Goal: Task Accomplishment & Management: Complete application form

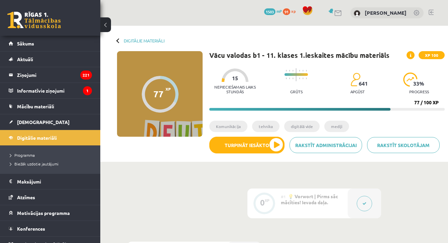
scroll to position [278, 0]
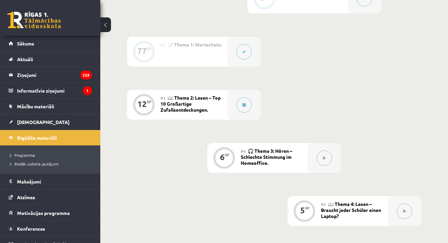
scroll to position [206, 0]
click at [243, 104] on icon at bounding box center [243, 104] width 3 height 4
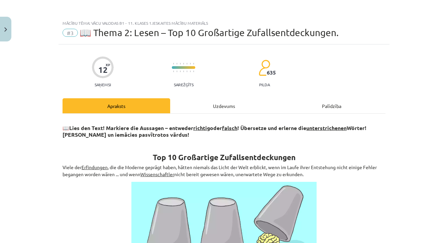
click at [240, 109] on div "Uzdevums" at bounding box center [224, 105] width 108 height 15
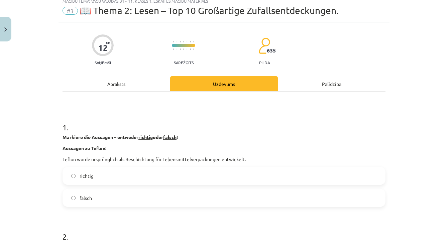
scroll to position [24, 0]
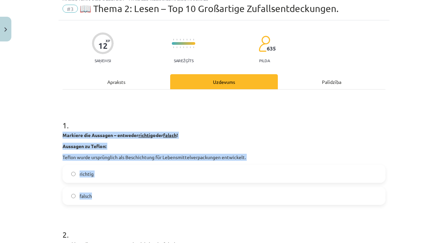
drag, startPoint x: 62, startPoint y: 130, endPoint x: 105, endPoint y: 198, distance: 79.6
copy div "Markiere die Aussagen – entweder richtig oder falsch ! Aussagen zu Teflon: Tefl…"
click at [101, 195] on label "falsch" at bounding box center [224, 196] width 322 height 17
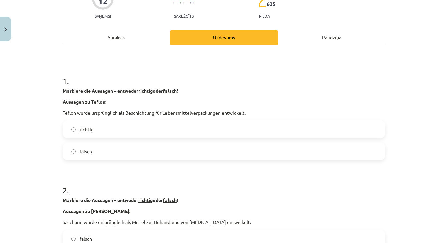
scroll to position [109, 0]
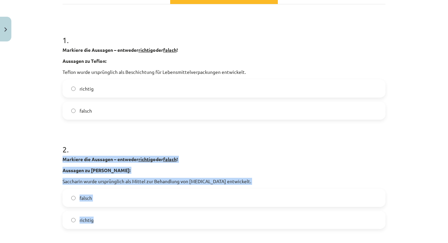
drag, startPoint x: 60, startPoint y: 156, endPoint x: 101, endPoint y: 221, distance: 76.8
copy div "Markiere die Aussagen – entweder richtig oder falsch ! Aussagen zu Saccharin: S…"
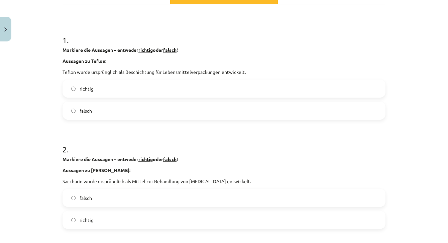
click at [110, 112] on label "falsch" at bounding box center [224, 110] width 322 height 17
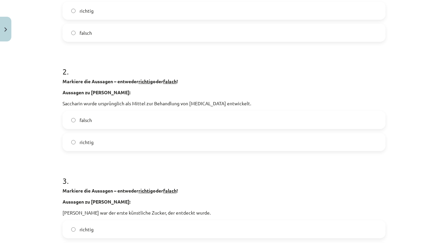
click at [92, 144] on span "richtig" at bounding box center [87, 142] width 14 height 7
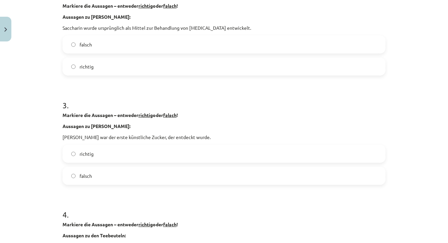
click at [90, 153] on span "richtig" at bounding box center [87, 153] width 14 height 7
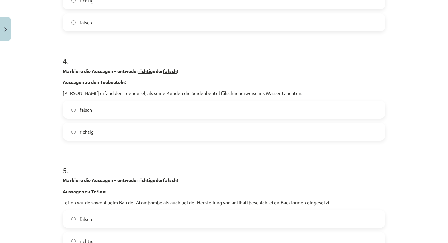
scroll to position [418, 0]
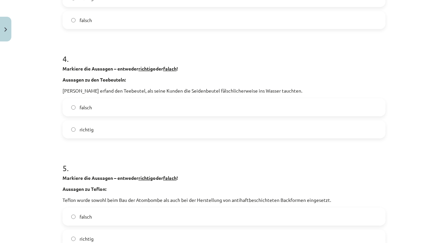
click at [100, 112] on label "falsch" at bounding box center [224, 107] width 322 height 17
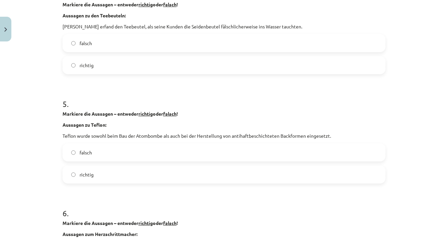
click at [89, 148] on label "falsch" at bounding box center [224, 152] width 322 height 17
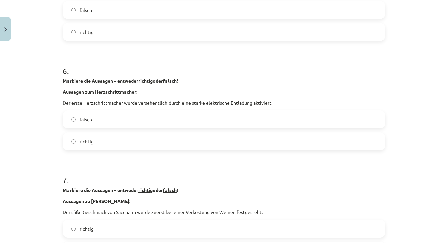
click at [89, 145] on label "richtig" at bounding box center [224, 141] width 322 height 17
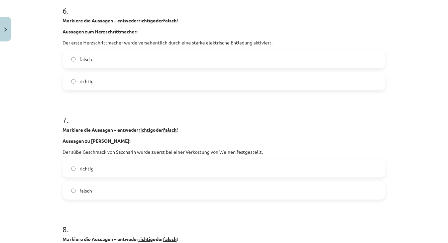
click at [82, 189] on span "falsch" at bounding box center [86, 190] width 12 height 7
click at [89, 170] on span "richtig" at bounding box center [87, 168] width 14 height 7
click at [89, 170] on span "falsch" at bounding box center [86, 168] width 12 height 7
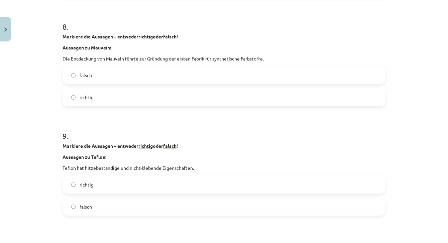
click at [84, 189] on label "richtig" at bounding box center [224, 184] width 322 height 17
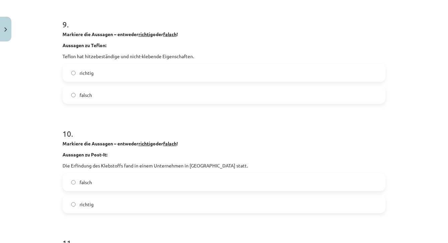
click at [84, 189] on label "falsch" at bounding box center [224, 182] width 322 height 17
click at [86, 205] on span "richtig" at bounding box center [87, 204] width 14 height 7
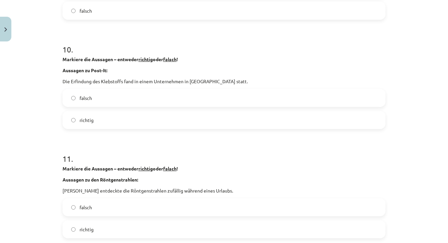
scroll to position [1101, 0]
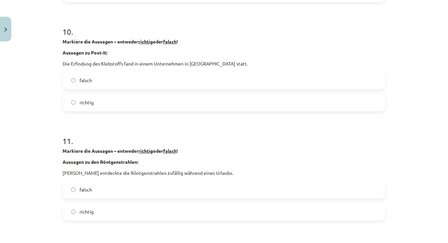
click at [86, 192] on span "falsch" at bounding box center [86, 189] width 12 height 7
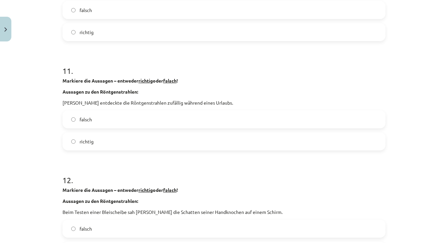
scroll to position [1223, 0]
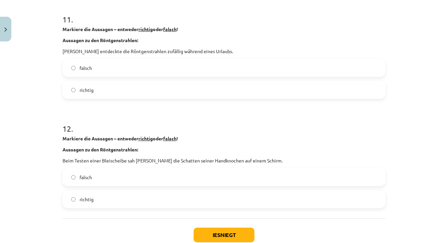
click at [91, 206] on label "richtig" at bounding box center [224, 199] width 322 height 17
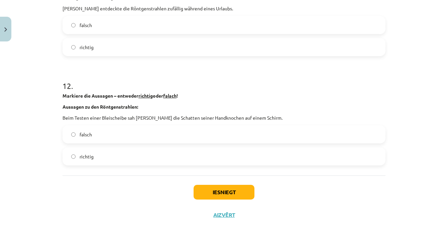
scroll to position [1267, 0]
click at [210, 190] on button "Iesniegt" at bounding box center [224, 192] width 61 height 15
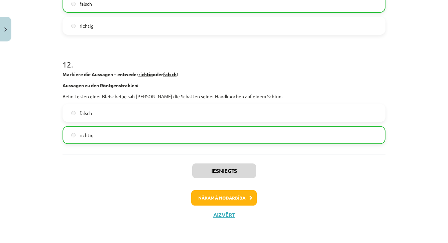
click at [232, 196] on button "Nākamā nodarbība" at bounding box center [224, 197] width 66 height 15
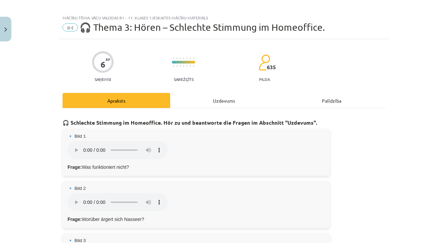
scroll to position [8, 0]
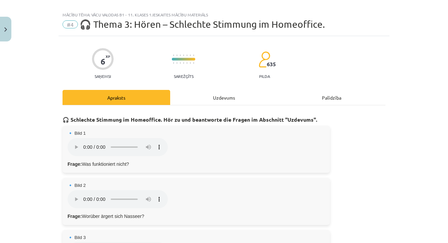
click at [231, 100] on div "Uzdevums" at bounding box center [224, 97] width 108 height 15
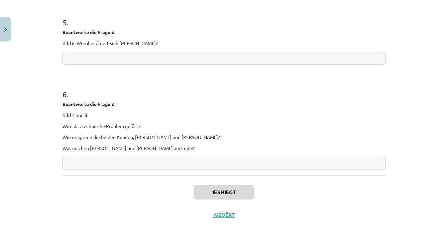
scroll to position [415, 0]
click at [218, 212] on button "Aizvērt" at bounding box center [223, 215] width 25 height 7
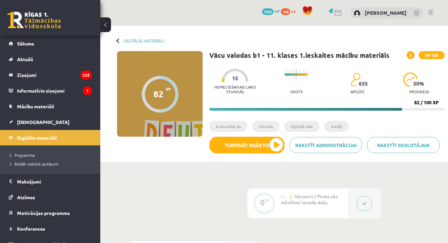
scroll to position [0, 0]
click at [28, 125] on link "[DEMOGRAPHIC_DATA]" at bounding box center [50, 121] width 83 height 15
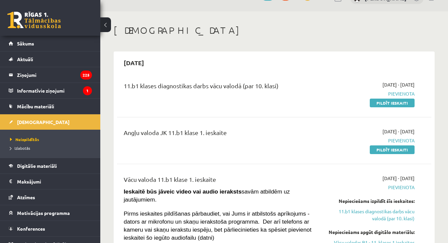
scroll to position [15, 0]
click at [398, 103] on link "Pildīt ieskaiti" at bounding box center [392, 102] width 45 height 9
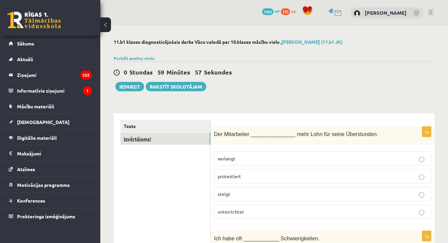
click at [198, 134] on link "Izvērtējums!" at bounding box center [165, 139] width 90 height 12
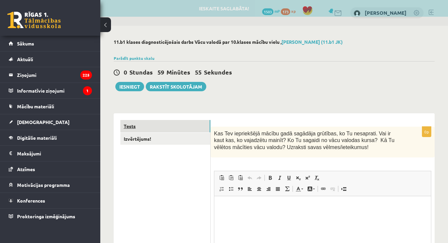
click at [183, 126] on link "Tests" at bounding box center [165, 126] width 90 height 12
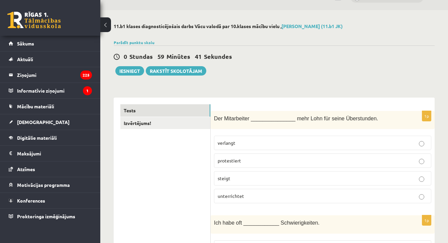
scroll to position [18, 0]
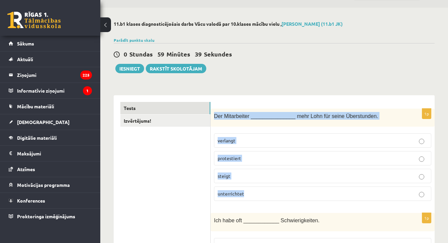
drag, startPoint x: 214, startPoint y: 116, endPoint x: 269, endPoint y: 199, distance: 99.3
click at [269, 199] on div "1p Der Mitarbeiter _______________ mehr Lohn für seine Überstunden. verlangt pr…" at bounding box center [323, 158] width 224 height 98
copy div "Der Mitarbeiter _______________ mehr Lohn für seine Überstunden. verlangt prote…"
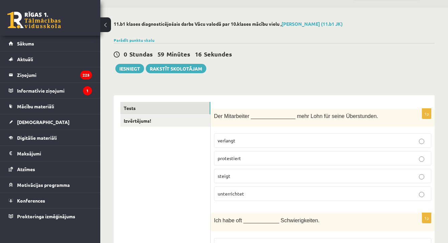
click at [237, 140] on p "verlangt" at bounding box center [323, 140] width 210 height 7
click at [169, 121] on link "Izvērtējums!" at bounding box center [165, 121] width 90 height 12
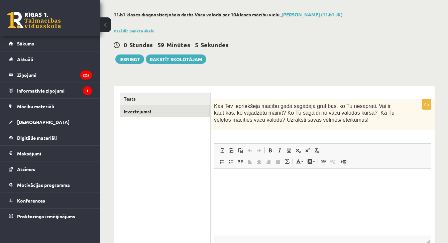
scroll to position [29, 0]
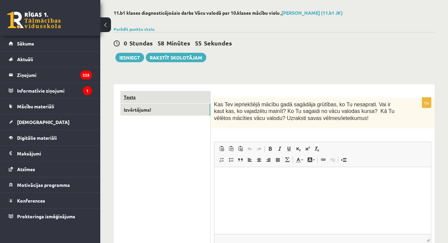
click at [163, 100] on link "Tests" at bounding box center [165, 97] width 90 height 12
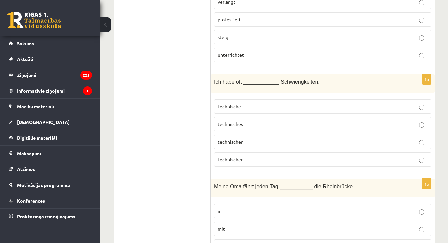
scroll to position [157, 0]
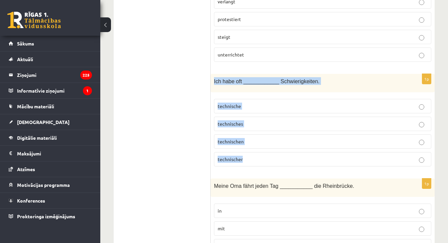
drag, startPoint x: 214, startPoint y: 80, endPoint x: 246, endPoint y: 161, distance: 87.1
click at [246, 161] on div "1p Ich habe oft ____________ Schwierigkeiten. technische technisches technische…" at bounding box center [323, 123] width 224 height 98
copy div "Ich habe oft ____________ Schwierigkeiten. technische technisches technischen t…"
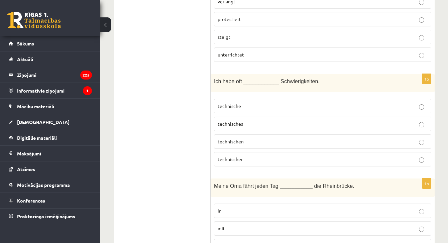
click at [243, 110] on label "technische" at bounding box center [322, 106] width 217 height 14
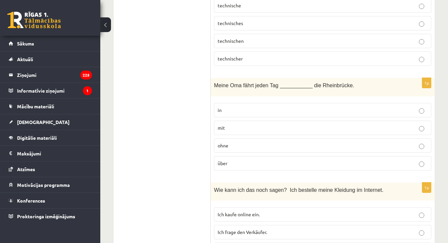
scroll to position [259, 0]
click at [241, 125] on p "mit" at bounding box center [323, 126] width 210 height 7
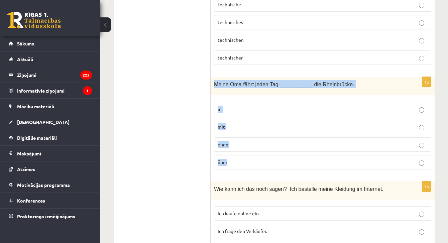
drag, startPoint x: 215, startPoint y: 83, endPoint x: 262, endPoint y: 168, distance: 97.1
click at [262, 168] on div "1p Meine Oma fährt jeden Tag ___________ die Rheinbrücke. in mit ohne über" at bounding box center [323, 126] width 224 height 98
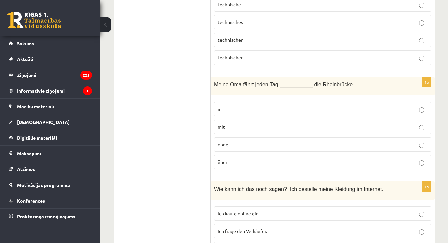
click at [225, 109] on p "in" at bounding box center [323, 109] width 210 height 7
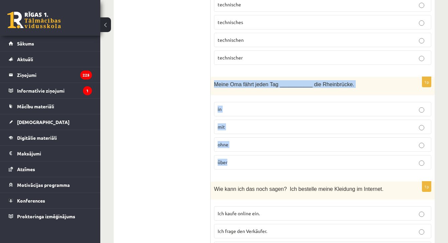
drag, startPoint x: 214, startPoint y: 83, endPoint x: 250, endPoint y: 163, distance: 88.0
click at [250, 163] on div "1p Meine Oma fährt jeden Tag ___________ die Rheinbrücke. in mit ohne über" at bounding box center [323, 126] width 224 height 98
copy div "Meine Oma fährt jeden Tag ___________ die Rheinbrücke. in mit ohne über"
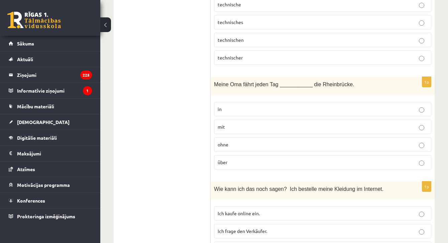
click at [224, 162] on span "über" at bounding box center [223, 162] width 10 height 6
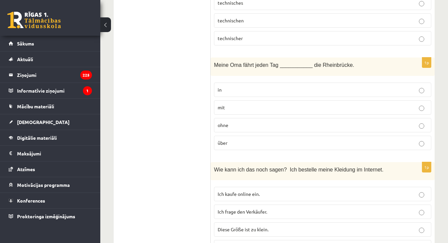
scroll to position [283, 0]
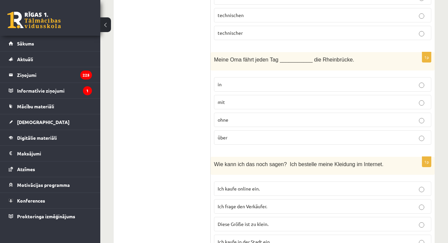
click at [242, 82] on p "in" at bounding box center [323, 84] width 210 height 7
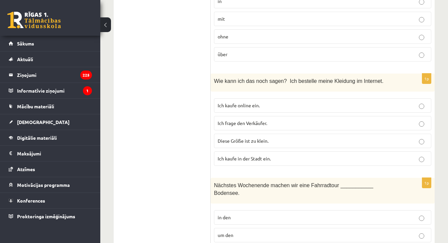
scroll to position [368, 0]
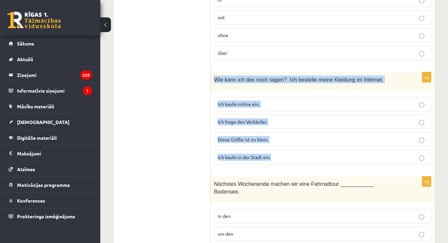
drag, startPoint x: 214, startPoint y: 78, endPoint x: 290, endPoint y: 164, distance: 114.1
click at [290, 164] on div "1p Wie kann ich das noch sagen? Ich bestelle meine Kleidung im Internet. Ich ka…" at bounding box center [323, 121] width 224 height 98
copy div "Wie kann ich das noch sagen? Ich bestelle meine Kleidung im Internet. Ich kaufe…"
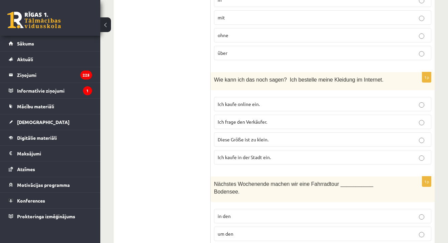
click at [240, 105] on span "Ich kaufe online ein." at bounding box center [239, 104] width 42 height 6
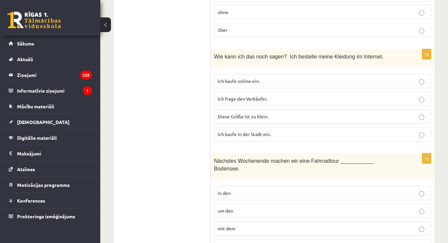
scroll to position [449, 0]
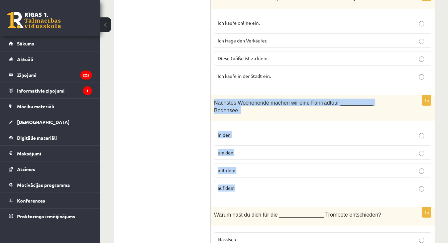
drag, startPoint x: 214, startPoint y: 101, endPoint x: 249, endPoint y: 187, distance: 93.0
click at [249, 187] on div "1p Nächstes Wochenende machen wir eine Fahrradtour ___________ Bodensee. in den…" at bounding box center [323, 147] width 224 height 105
copy div "Nächstes Wochenende machen wir eine Fahrradtour ___________ Bodensee. in den um…"
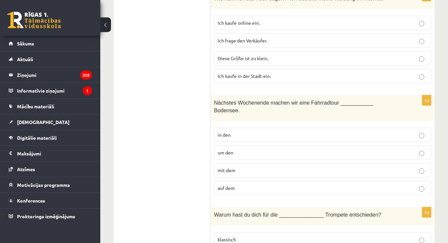
click at [233, 156] on label "um den" at bounding box center [322, 152] width 217 height 14
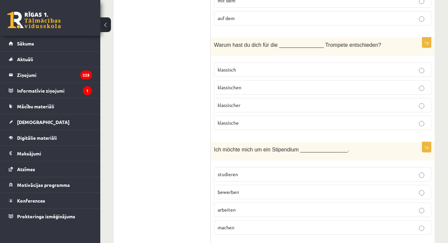
scroll to position [619, 0]
click at [252, 119] on p "klassische" at bounding box center [323, 122] width 210 height 7
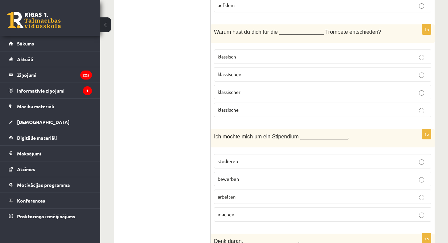
scroll to position [627, 0]
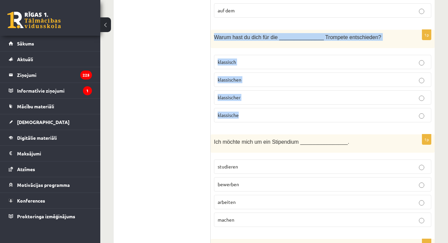
drag, startPoint x: 213, startPoint y: 35, endPoint x: 243, endPoint y: 116, distance: 86.8
click at [243, 116] on div "1p Warum hast du dich für die _______________ Trompete entschieden? klassisch k…" at bounding box center [323, 79] width 224 height 98
copy div "Warum hast du dich für die _______________ Trompete entschieden? klassisch klas…"
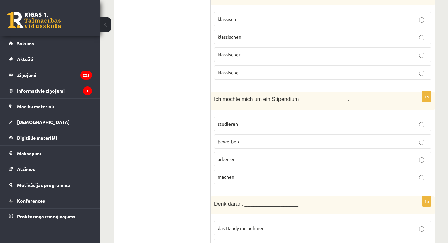
scroll to position [680, 0]
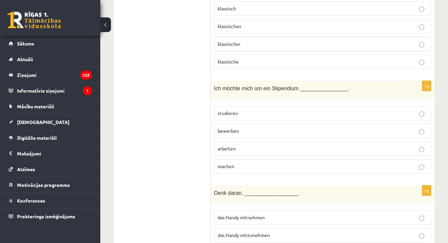
click at [241, 131] on p "bewerben" at bounding box center [323, 130] width 210 height 7
drag, startPoint x: 217, startPoint y: 162, endPoint x: 239, endPoint y: 163, distance: 21.4
click at [239, 163] on label "machen" at bounding box center [322, 166] width 217 height 14
copy span "machen"
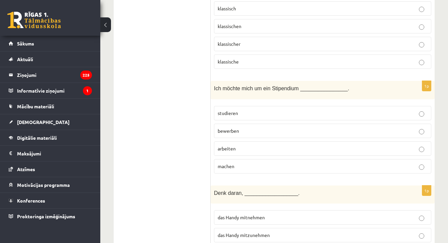
click at [239, 134] on label "bewerben" at bounding box center [322, 131] width 217 height 14
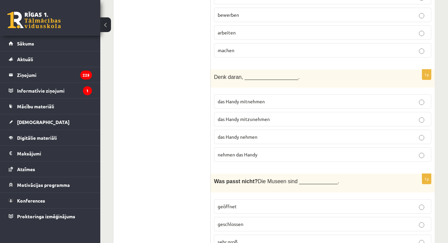
scroll to position [798, 0]
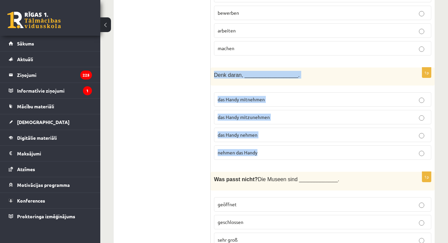
drag, startPoint x: 216, startPoint y: 71, endPoint x: 278, endPoint y: 158, distance: 106.8
click at [278, 158] on div "1p Denk daran, __________________. das Handy mitnehmen das Handy mitzunehmen da…" at bounding box center [323, 117] width 224 height 98
copy div "Denk daran, __________________. das Handy mitnehmen das Handy mitzunehmen das H…"
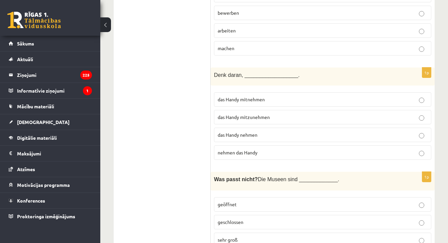
click at [235, 114] on span "das Handy mitzunehmen" at bounding box center [244, 117] width 52 height 6
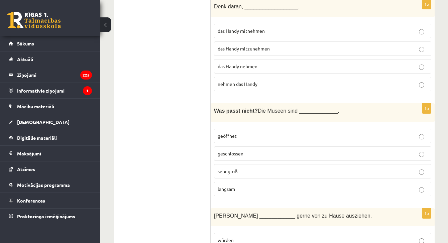
scroll to position [868, 0]
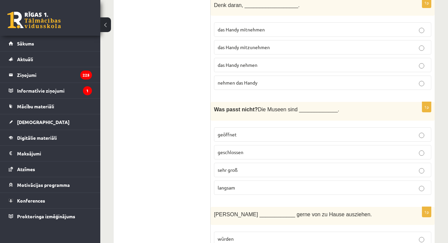
click at [243, 170] on p "sehr groß" at bounding box center [323, 169] width 210 height 7
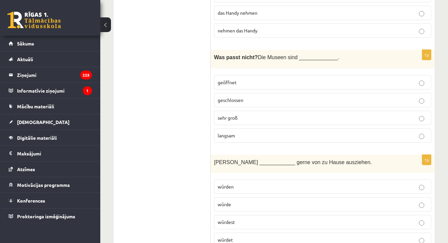
click at [237, 135] on p "langsam" at bounding box center [323, 135] width 210 height 7
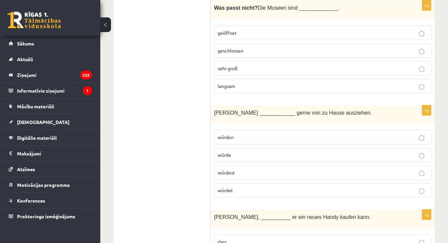
scroll to position [972, 0]
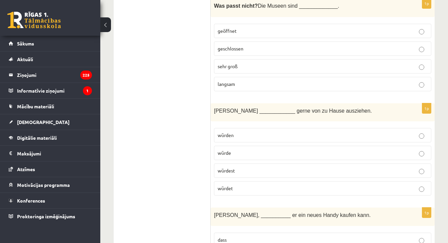
click at [235, 149] on p "würde" at bounding box center [323, 152] width 210 height 7
click at [241, 135] on p "würden" at bounding box center [323, 135] width 210 height 7
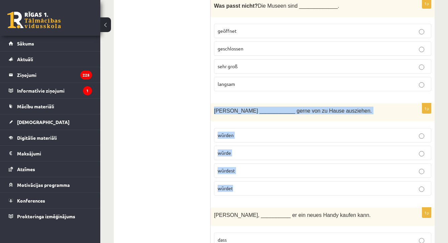
drag, startPoint x: 213, startPoint y: 108, endPoint x: 262, endPoint y: 190, distance: 95.7
click at [262, 190] on div "1p Lisa ____________ gerne von zu Hause ausziehen. würden würde würdest würdet" at bounding box center [323, 152] width 224 height 98
copy div "Lisa ____________ gerne von zu Hause ausziehen. würden würde würdest würdet"
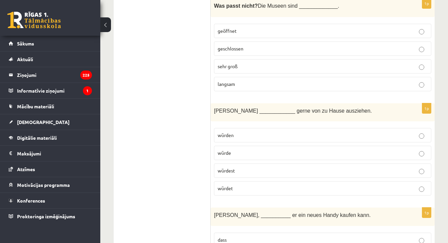
click at [235, 154] on label "würde" at bounding box center [322, 153] width 217 height 14
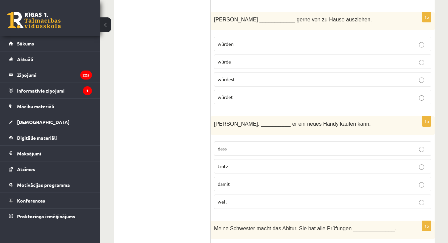
scroll to position [1067, 0]
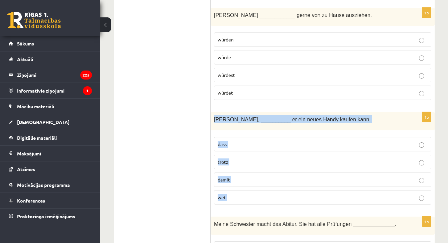
drag, startPoint x: 215, startPoint y: 116, endPoint x: 255, endPoint y: 196, distance: 89.4
click at [255, 196] on div "1p Paul jobbt, __________ er ein neues Handy kaufen kann. dass trotz damit weil" at bounding box center [323, 161] width 224 height 98
copy div "Paul jobbt, __________ er ein neues Handy kaufen kann. dass trotz damit weil"
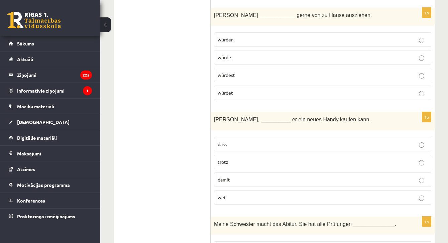
click at [226, 172] on label "damit" at bounding box center [322, 179] width 217 height 14
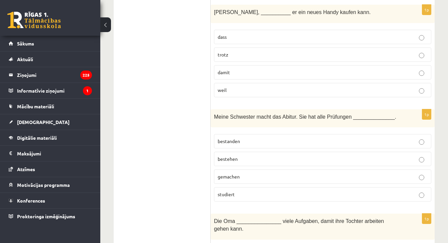
scroll to position [1204, 0]
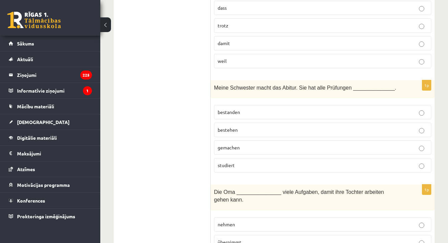
click at [247, 145] on p "gemachen" at bounding box center [323, 147] width 210 height 7
click at [231, 130] on p "bestehen" at bounding box center [323, 129] width 210 height 7
drag, startPoint x: 218, startPoint y: 107, endPoint x: 248, endPoint y: 162, distance: 63.0
click at [248, 162] on fieldset "bestanden bestehen gemachen studiert" at bounding box center [322, 138] width 217 height 73
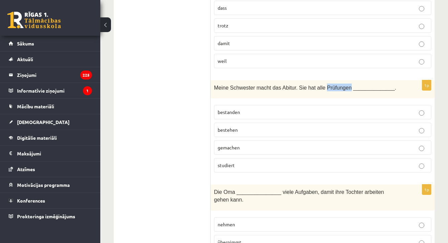
drag, startPoint x: 328, startPoint y: 84, endPoint x: 352, endPoint y: 86, distance: 24.5
click at [352, 85] on span "Meine Schwester macht das Abitur. Sie hat alle Prüfungen ______________." at bounding box center [305, 88] width 182 height 6
click at [231, 146] on span "gemachen" at bounding box center [229, 147] width 22 height 6
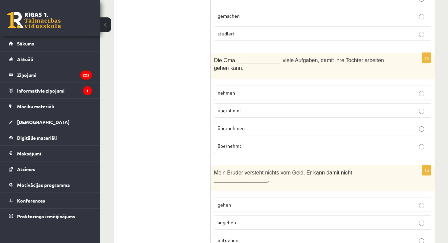
scroll to position [1336, 0]
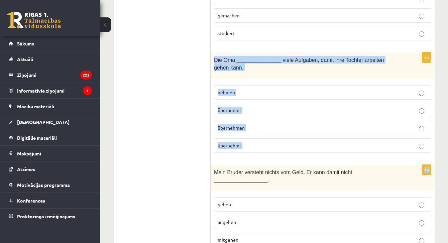
drag, startPoint x: 213, startPoint y: 55, endPoint x: 263, endPoint y: 157, distance: 113.3
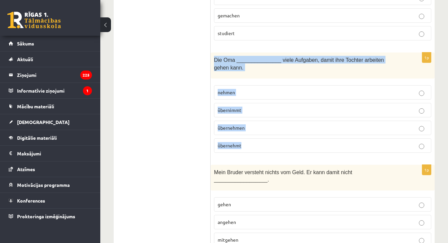
drag, startPoint x: 213, startPoint y: 53, endPoint x: 252, endPoint y: 142, distance: 96.8
click at [252, 142] on div "1p Die Oma _______________ viele Aufgaben, damit ihre Tochter arbeiten gehen ka…" at bounding box center [323, 104] width 224 height 105
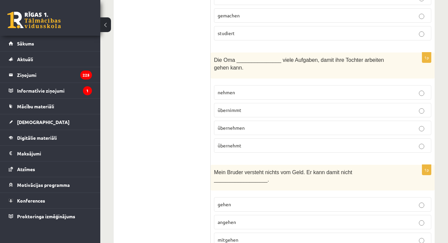
click at [246, 107] on p "übernimmt" at bounding box center [323, 110] width 210 height 7
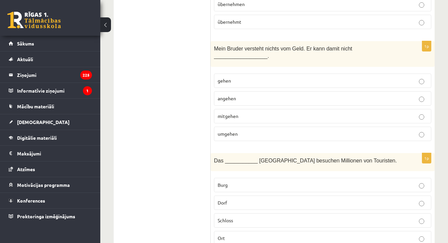
scroll to position [1470, 0]
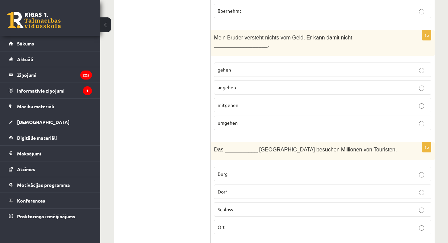
click at [254, 119] on p "umgehen" at bounding box center [323, 122] width 210 height 7
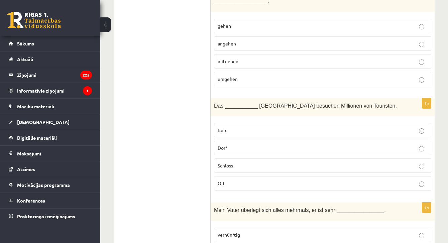
scroll to position [1518, 0]
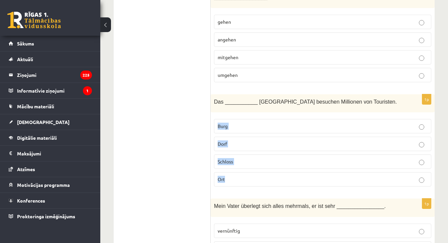
drag, startPoint x: 217, startPoint y: 116, endPoint x: 251, endPoint y: 172, distance: 65.8
click at [251, 172] on fieldset "Burg Dorf Schloss Ort" at bounding box center [322, 152] width 217 height 73
click at [240, 178] on p "Ort" at bounding box center [323, 179] width 210 height 7
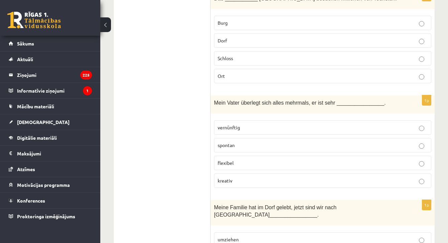
scroll to position [1633, 0]
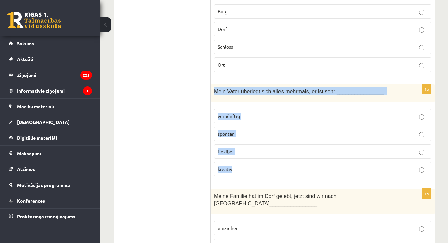
drag, startPoint x: 215, startPoint y: 86, endPoint x: 258, endPoint y: 165, distance: 90.3
click at [258, 165] on div "1p Mein Vater überlegt sich alles mehrmals, er ist sehr ________________. vernü…" at bounding box center [323, 133] width 224 height 98
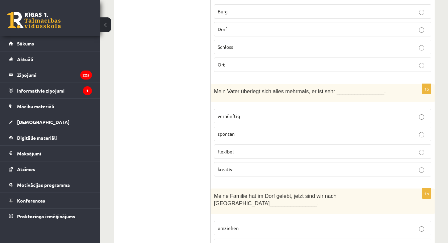
click at [163, 118] on ul "Tests Izvērtējums!" at bounding box center [165, 27] width 90 height 3081
click at [220, 113] on span "vernünftig" at bounding box center [229, 116] width 22 height 6
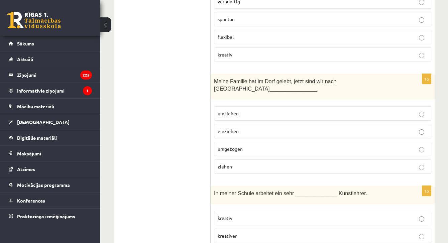
scroll to position [1748, 0]
click at [248, 127] on p "einziehen" at bounding box center [323, 130] width 210 height 7
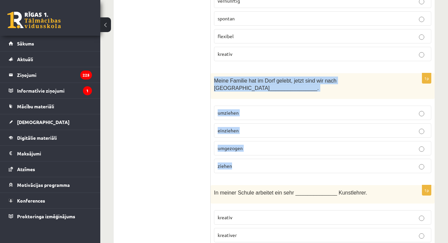
drag, startPoint x: 215, startPoint y: 74, endPoint x: 249, endPoint y: 166, distance: 98.7
click at [249, 166] on div "1p Meine Familie hat im Dorf gelebt, jetzt sind wir nach Hamburg ______________…" at bounding box center [323, 125] width 224 height 105
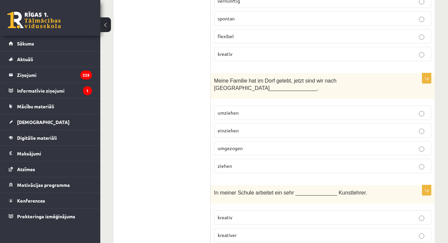
click at [222, 145] on p "umgezogen" at bounding box center [323, 148] width 210 height 7
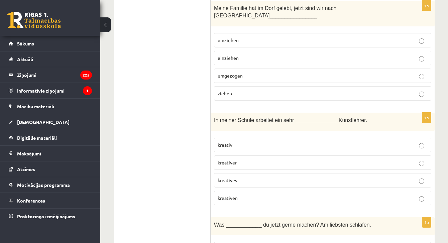
scroll to position [1820, 0]
click at [236, 197] on p "kreativen" at bounding box center [323, 198] width 210 height 7
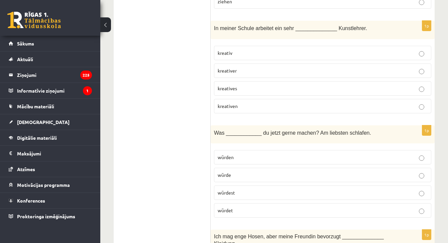
scroll to position [1917, 0]
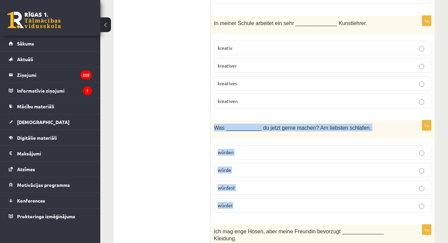
drag, startPoint x: 213, startPoint y: 119, endPoint x: 245, endPoint y: 203, distance: 89.6
click at [245, 203] on div "1p Was ____________ du jetzt gerne machen? Am liebsten schlafen. würden würde w…" at bounding box center [323, 169] width 224 height 98
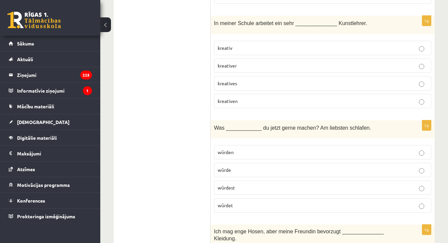
click at [246, 187] on label "würdest" at bounding box center [322, 187] width 217 height 14
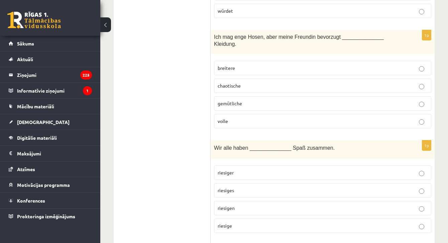
scroll to position [2114, 0]
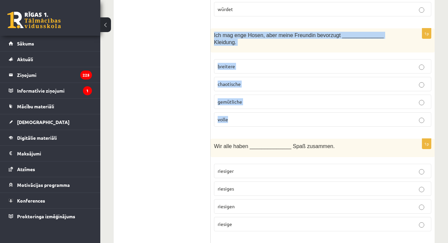
drag, startPoint x: 214, startPoint y: 28, endPoint x: 240, endPoint y: 118, distance: 94.1
click at [240, 118] on div "1p Ich mag enge Hosen, aber meine Freundin bevorzugt ______________ Kleidung. b…" at bounding box center [323, 80] width 224 height 104
click at [247, 63] on p "breitere" at bounding box center [323, 66] width 210 height 7
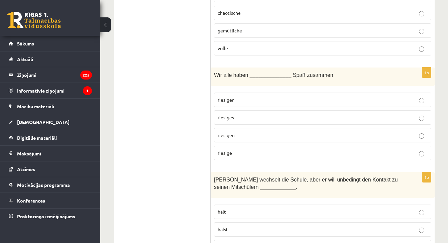
scroll to position [2185, 0]
click at [244, 132] on p "riesigen" at bounding box center [323, 135] width 210 height 7
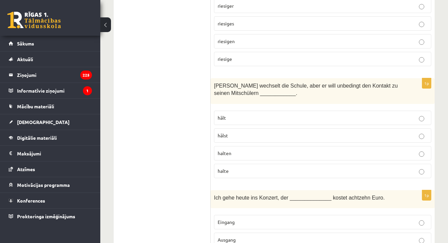
scroll to position [2281, 0]
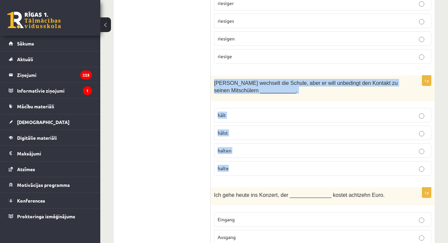
drag, startPoint x: 214, startPoint y: 75, endPoint x: 235, endPoint y: 165, distance: 92.7
click at [235, 165] on div "1p Mathias wechselt die Schule, aber er will unbedingt den Kontakt zu seinen Mi…" at bounding box center [323, 128] width 224 height 105
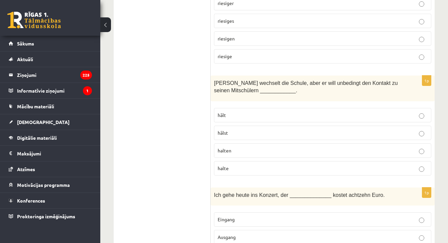
click at [236, 147] on p "halten" at bounding box center [323, 150] width 210 height 7
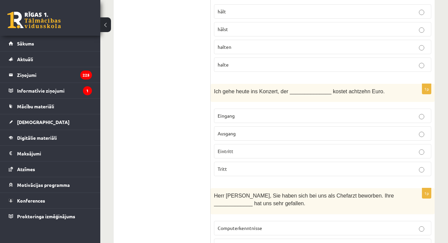
scroll to position [2389, 0]
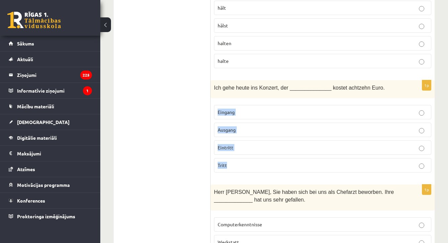
drag, startPoint x: 215, startPoint y: 99, endPoint x: 239, endPoint y: 159, distance: 64.2
click at [239, 159] on fieldset "Eingang Ausgang Eintritt Tritt" at bounding box center [322, 138] width 217 height 73
click at [233, 146] on label "Eintritt" at bounding box center [322, 147] width 217 height 14
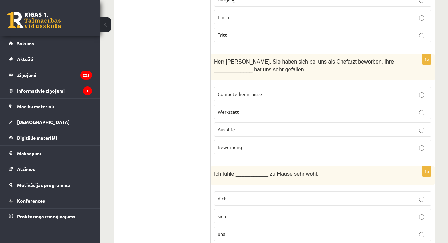
scroll to position [2520, 0]
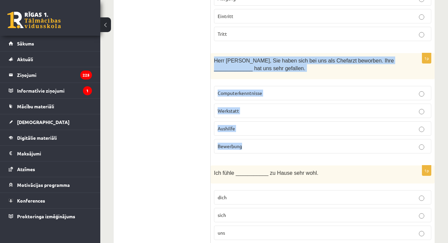
drag, startPoint x: 214, startPoint y: 54, endPoint x: 252, endPoint y: 144, distance: 98.0
click at [252, 144] on div "1p Herr Braun, Sie haben sich bei uns als Chefarzt beworben. Ihre _____________…" at bounding box center [323, 105] width 224 height 105
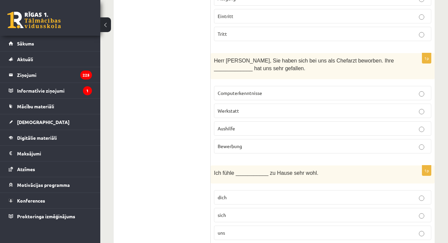
click at [243, 143] on p "Bewerbung" at bounding box center [323, 146] width 210 height 7
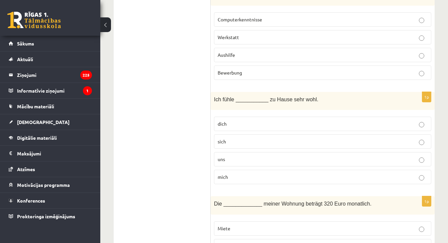
scroll to position [2600, 0]
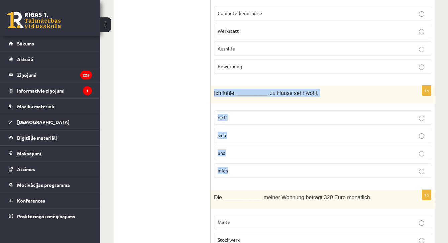
drag, startPoint x: 213, startPoint y: 83, endPoint x: 249, endPoint y: 163, distance: 87.8
click at [250, 163] on div "1p Ich fühle ___________ zu Hause sehr wohl. dich sich uns mich" at bounding box center [323, 135] width 224 height 98
click at [227, 167] on span "mich" at bounding box center [223, 170] width 10 height 6
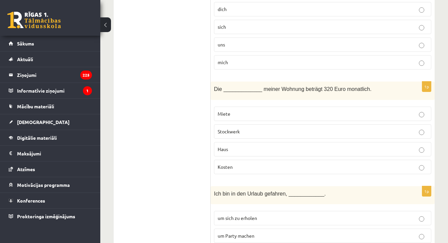
scroll to position [2709, 0]
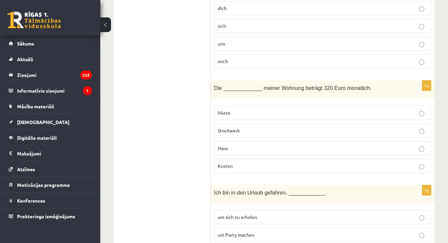
click at [229, 163] on span "Kosten" at bounding box center [225, 166] width 15 height 6
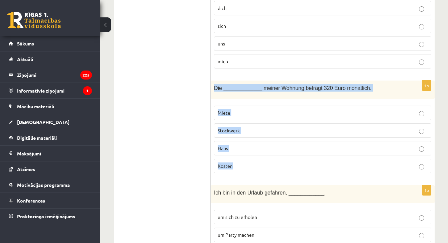
drag, startPoint x: 215, startPoint y: 79, endPoint x: 256, endPoint y: 169, distance: 99.6
click at [256, 169] on div "1p Die _____________ meiner Wohnung beträgt 320 Euro monatlich. Miete Stockwerk…" at bounding box center [323, 130] width 224 height 98
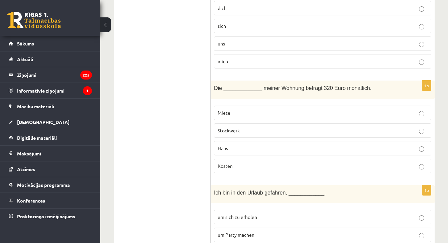
click at [221, 110] on span "Miete" at bounding box center [224, 113] width 13 height 6
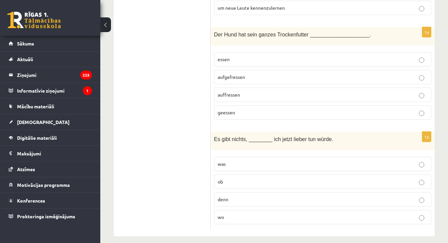
scroll to position [2808, 0]
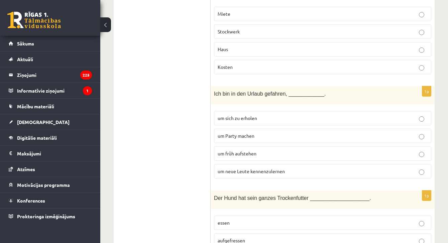
click at [256, 132] on p "um Party machen" at bounding box center [323, 135] width 210 height 7
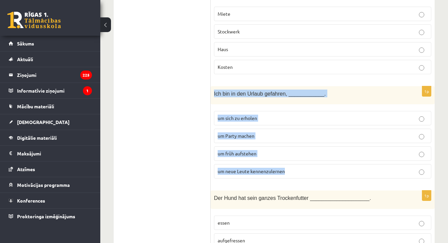
drag, startPoint x: 214, startPoint y: 85, endPoint x: 294, endPoint y: 167, distance: 114.6
click at [294, 167] on div "1p Ich bin in den Urlaub gefahren, ____________. um sich zu erholen um Party ma…" at bounding box center [323, 135] width 224 height 98
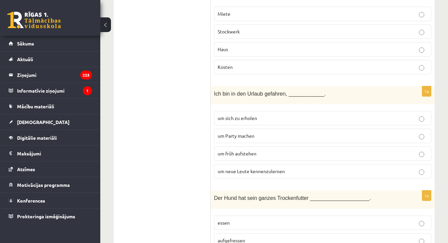
click at [227, 115] on span "um sich zu erholen" at bounding box center [237, 118] width 39 height 6
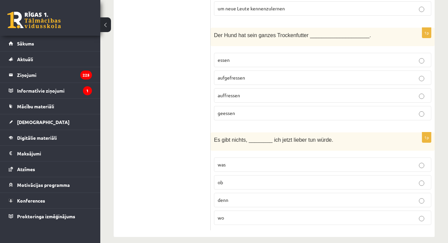
scroll to position [2947, 0]
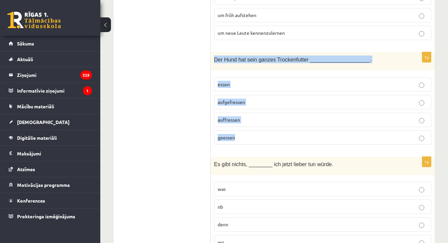
drag, startPoint x: 212, startPoint y: 51, endPoint x: 260, endPoint y: 135, distance: 96.7
click at [260, 135] on div "1p Der Hund hat sein ganzes Trockenfutter ____________________. essen aufgefres…" at bounding box center [323, 101] width 224 height 98
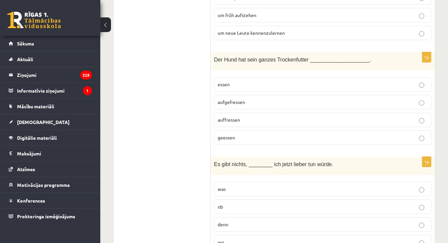
click at [232, 99] on span "aufgefressen" at bounding box center [231, 102] width 27 height 6
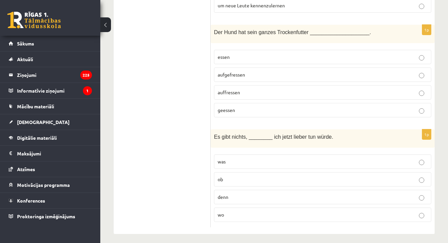
scroll to position [2971, 0]
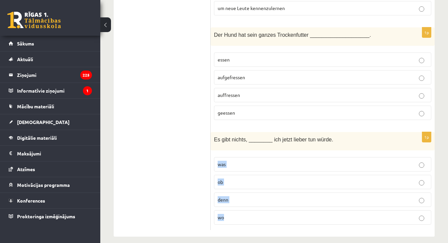
drag, startPoint x: 218, startPoint y: 154, endPoint x: 233, endPoint y: 210, distance: 57.6
click at [233, 210] on fieldset "was ob denn wo" at bounding box center [322, 190] width 217 height 73
drag, startPoint x: 214, startPoint y: 154, endPoint x: 236, endPoint y: 214, distance: 63.5
click at [236, 214] on fieldset "was ob denn wo" at bounding box center [322, 190] width 217 height 73
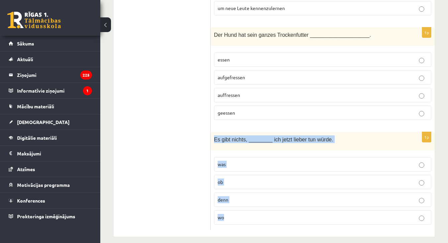
drag, startPoint x: 215, startPoint y: 131, endPoint x: 245, endPoint y: 230, distance: 103.5
click at [220, 161] on span "was" at bounding box center [222, 164] width 8 height 6
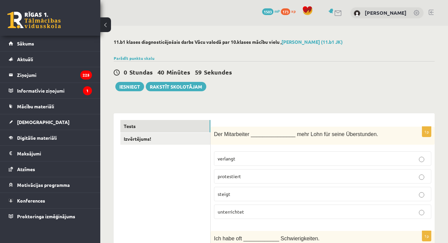
scroll to position [0, 0]
click at [159, 141] on link "Izvērtējums!" at bounding box center [165, 139] width 90 height 12
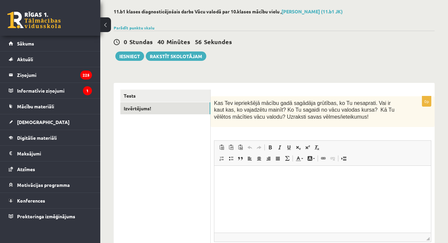
scroll to position [37, 0]
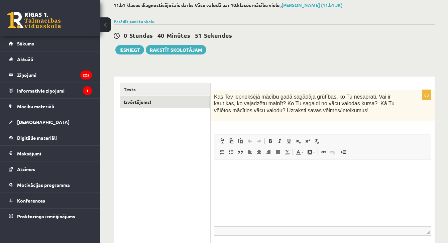
click at [249, 180] on html at bounding box center [322, 169] width 217 height 20
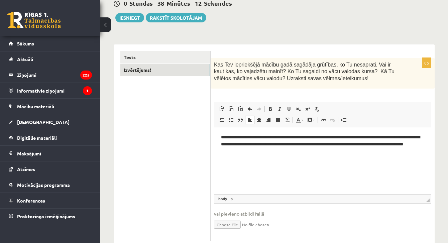
scroll to position [67, 0]
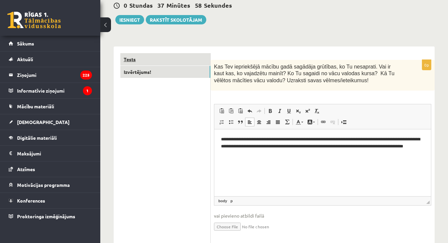
click at [147, 60] on link "Tests" at bounding box center [165, 59] width 90 height 12
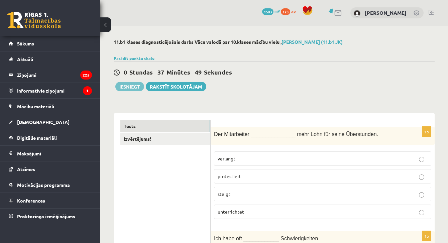
scroll to position [0, 0]
click at [133, 89] on button "Iesniegt" at bounding box center [129, 86] width 29 height 9
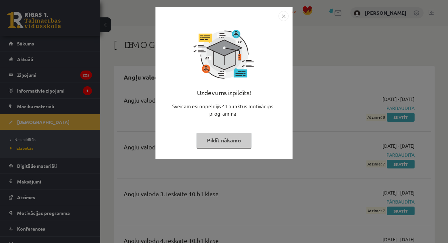
click at [242, 135] on button "Pildīt nākamo" at bounding box center [224, 140] width 55 height 15
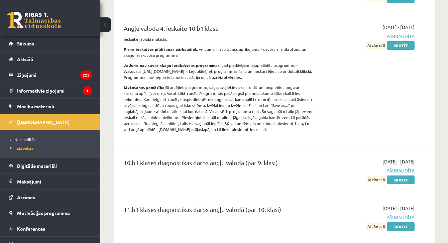
scroll to position [233, 0]
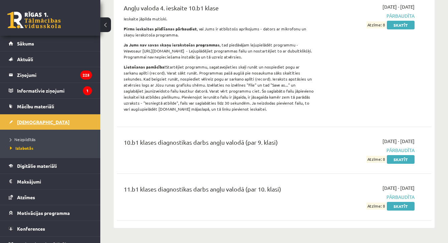
click at [41, 120] on link "[DEMOGRAPHIC_DATA]" at bounding box center [50, 121] width 83 height 15
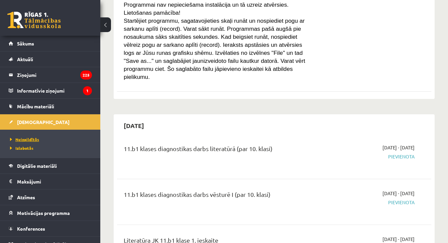
click at [19, 140] on span "Neizpildītās" at bounding box center [24, 139] width 29 height 5
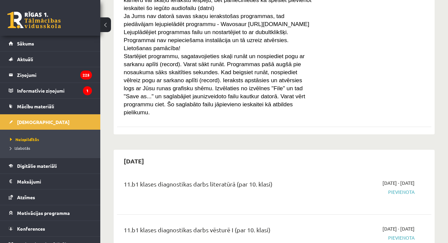
scroll to position [194, 0]
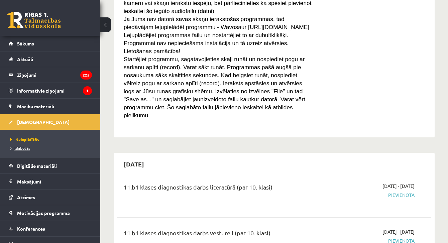
click at [27, 148] on span "Izlabotās" at bounding box center [20, 147] width 20 height 5
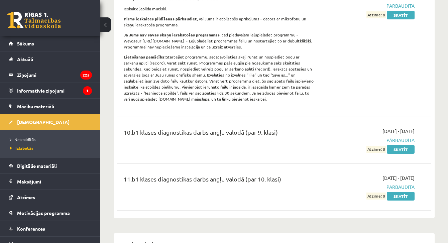
scroll to position [261, 0]
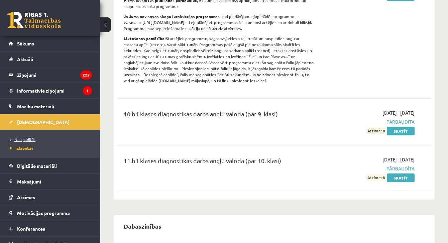
click at [23, 139] on span "Neizpildītās" at bounding box center [22, 139] width 25 height 5
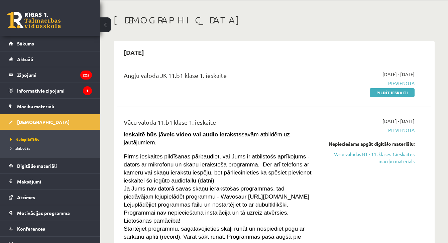
scroll to position [26, 0]
